Goal: Navigation & Orientation: Find specific page/section

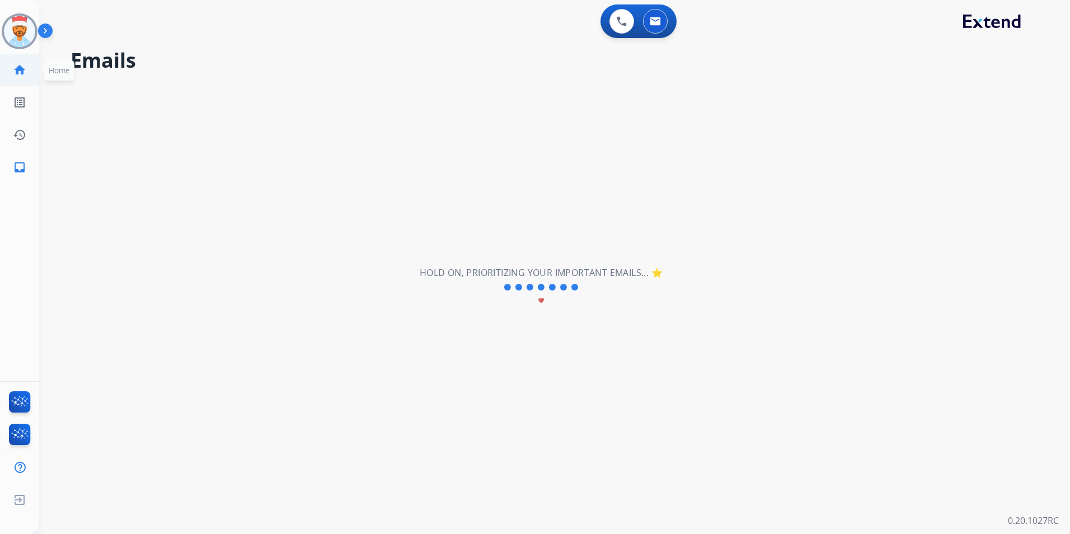
click at [18, 75] on mat-icon "home" at bounding box center [19, 69] width 13 height 13
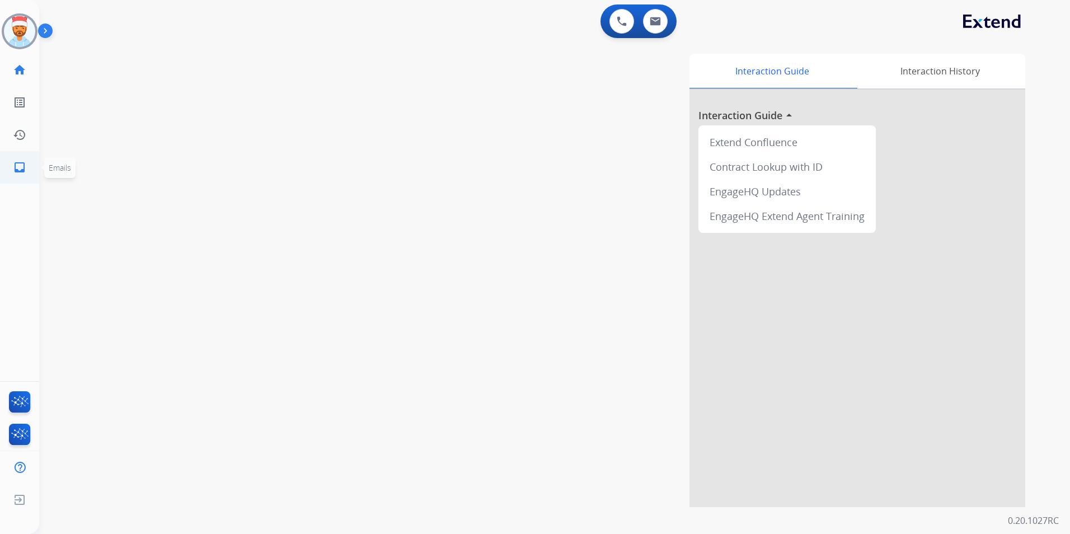
click at [20, 170] on mat-icon "inbox" at bounding box center [19, 167] width 13 height 13
